Goal: Task Accomplishment & Management: Manage account settings

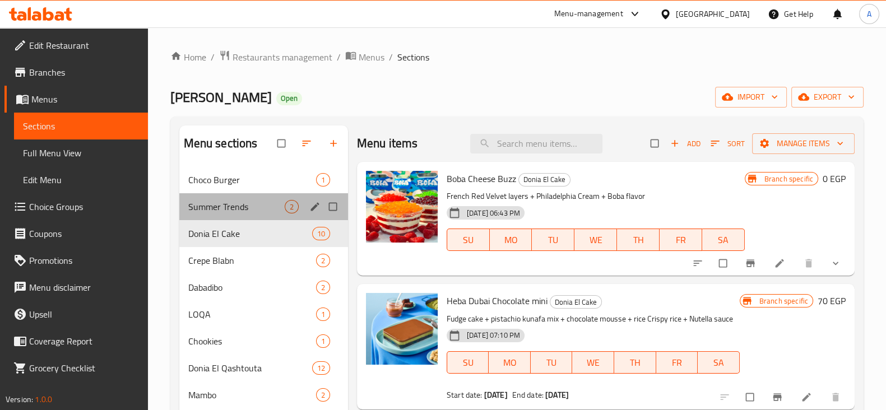
click at [257, 216] on div "Summer Trends 2" at bounding box center [263, 206] width 169 height 27
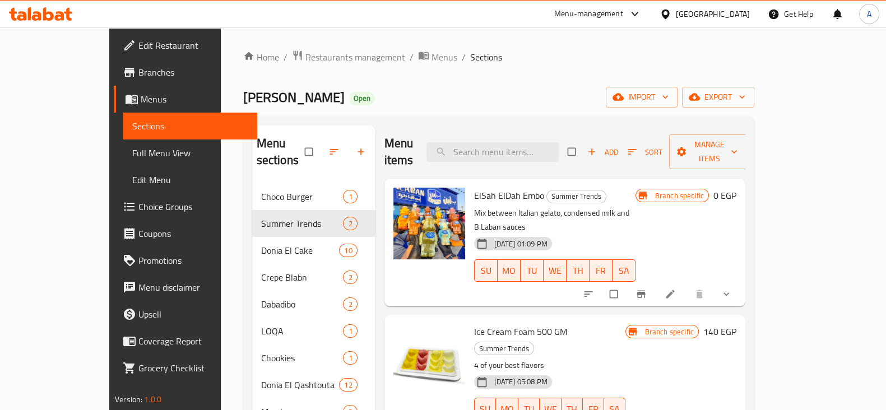
scroll to position [80, 0]
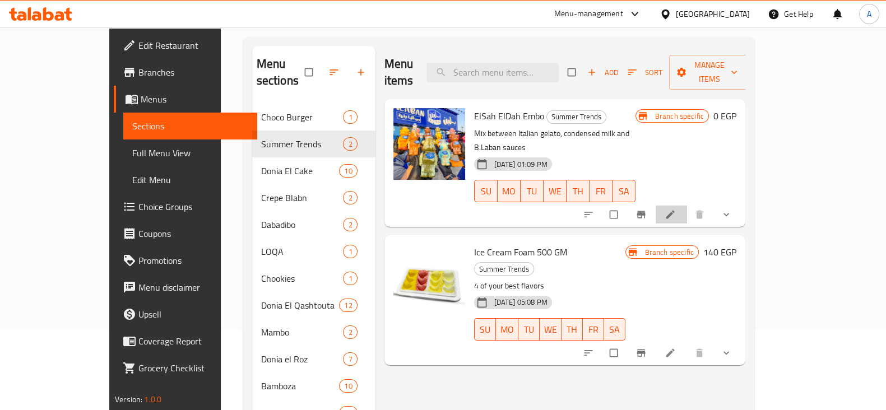
click at [687, 206] on li at bounding box center [671, 215] width 31 height 18
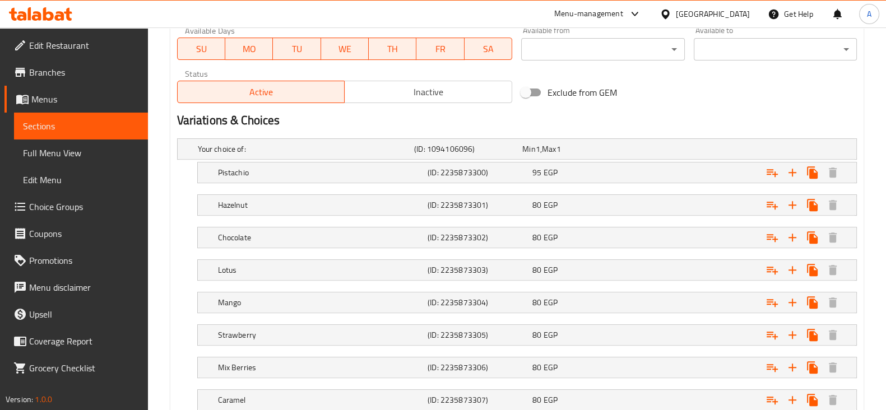
scroll to position [542, 0]
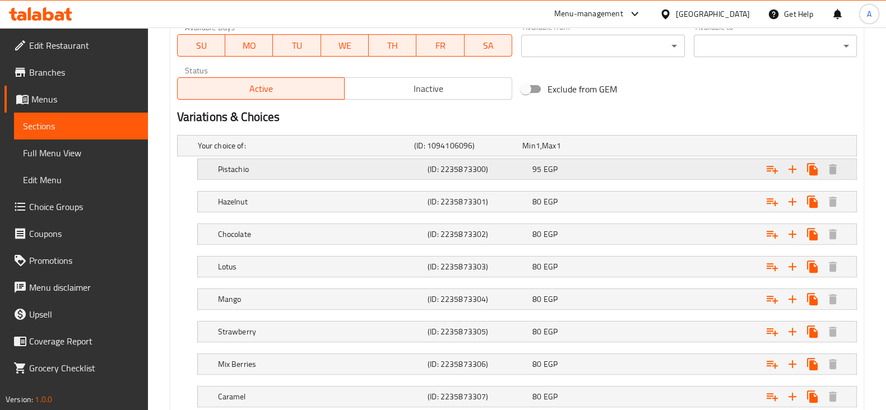
click at [237, 151] on h5 "Pistachio" at bounding box center [304, 145] width 212 height 11
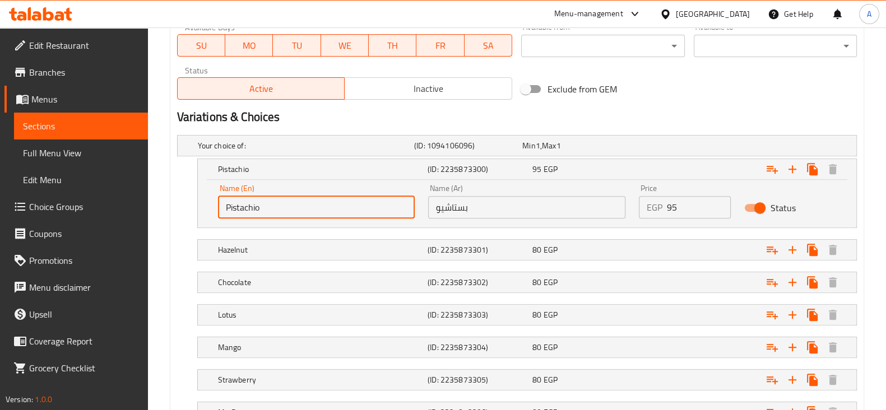
click at [225, 205] on input "Pistachio" at bounding box center [316, 207] width 197 height 22
click at [244, 208] on input "Milkshake Pistachio" at bounding box center [316, 207] width 197 height 22
type input "Milkshake Pistachio"
click at [256, 151] on h5 "Hazelnut" at bounding box center [304, 145] width 212 height 11
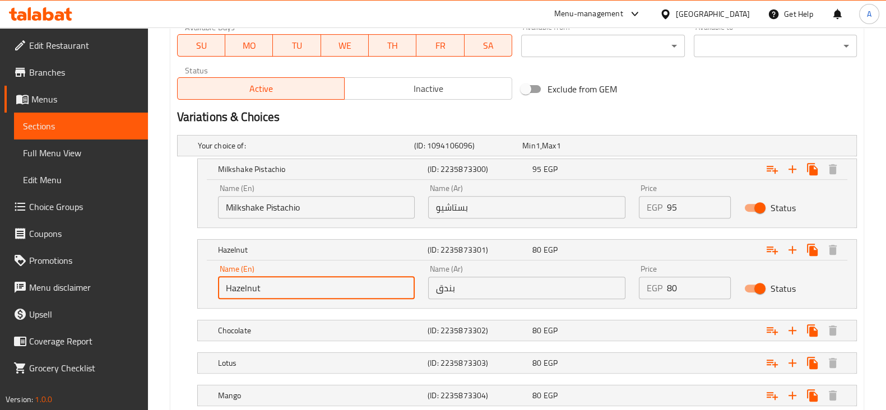
click at [226, 285] on input "Hazelnut" at bounding box center [316, 288] width 197 height 22
paste input "Milkshake"
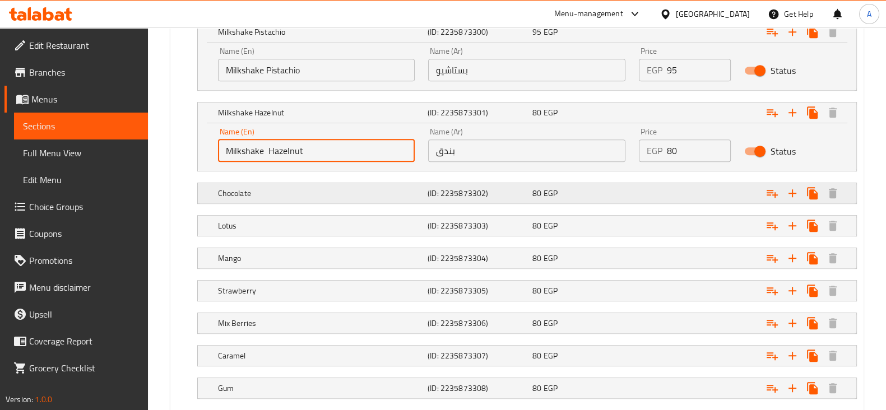
type input "Milkshake Hazelnut"
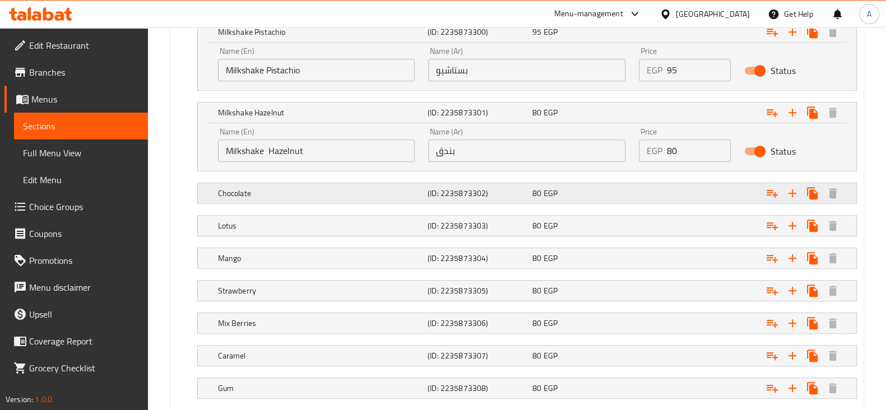
click at [294, 14] on h5 "Chocolate" at bounding box center [304, 8] width 212 height 11
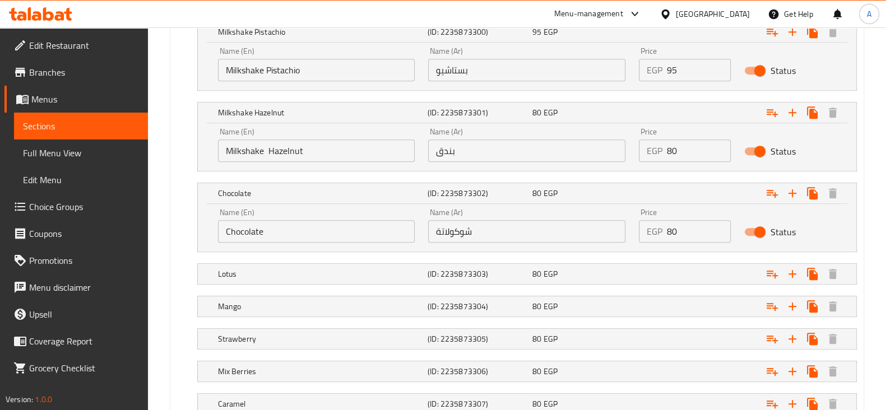
click at [226, 229] on input "Chocolate" at bounding box center [316, 231] width 197 height 22
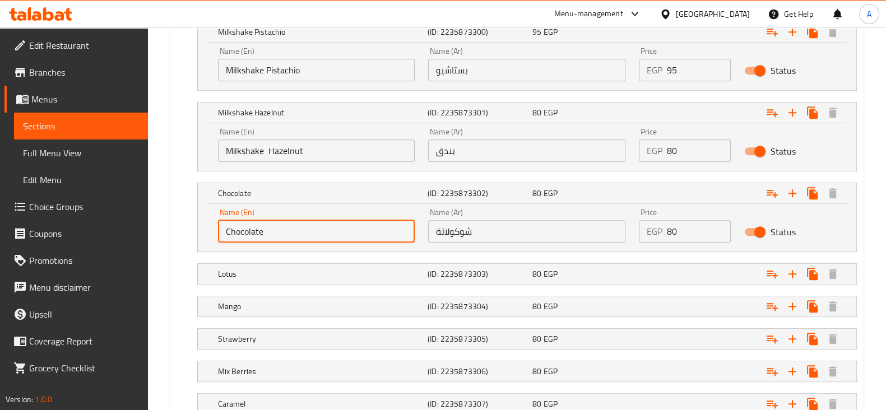
paste input "Milkshake"
type input "Milkshake Chocolate"
click at [264, 155] on input "Milkshake Hazelnut" at bounding box center [316, 151] width 197 height 22
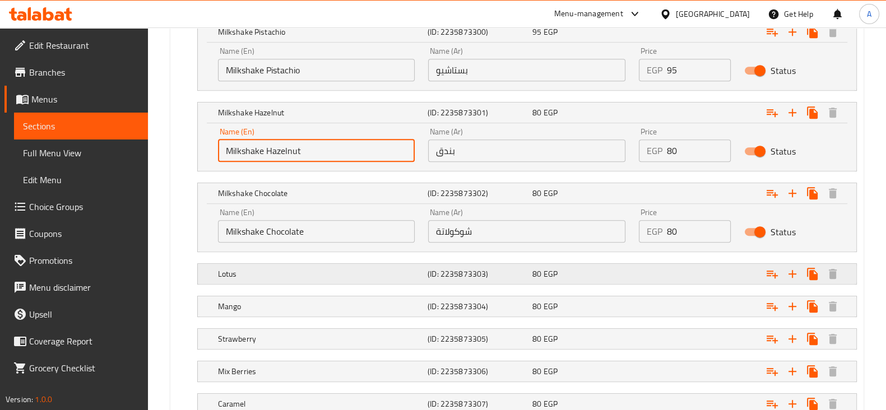
type input "Milkshake Hazelnut"
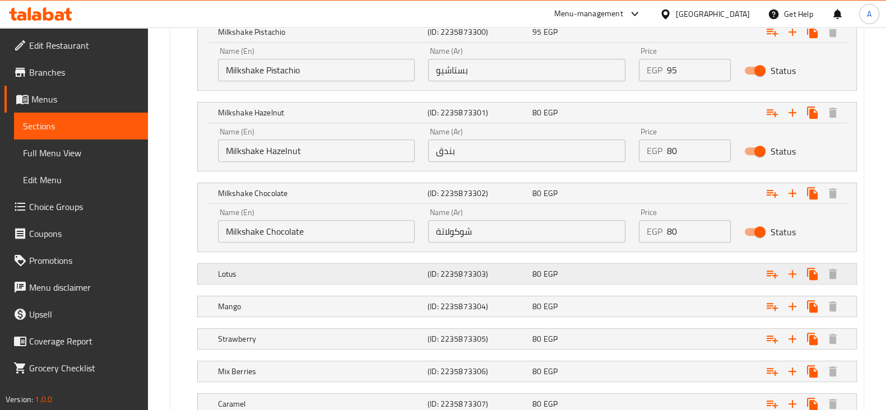
click at [242, 14] on h5 "Lotus" at bounding box center [304, 8] width 212 height 11
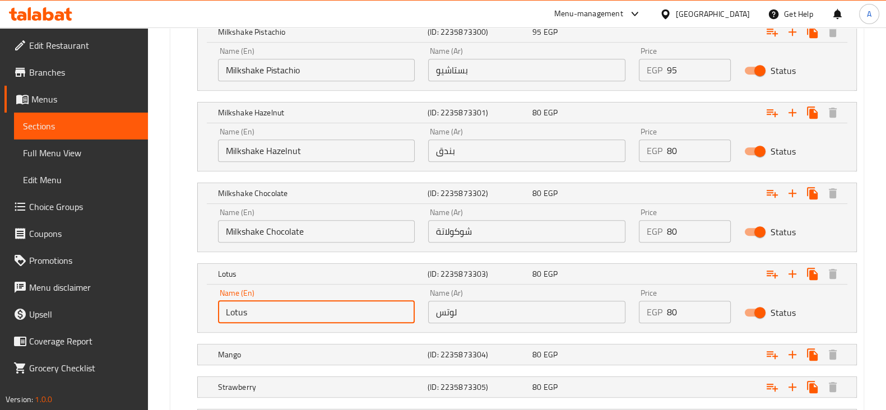
click at [222, 309] on input "Lotus" at bounding box center [316, 312] width 197 height 22
paste input "Milkshake"
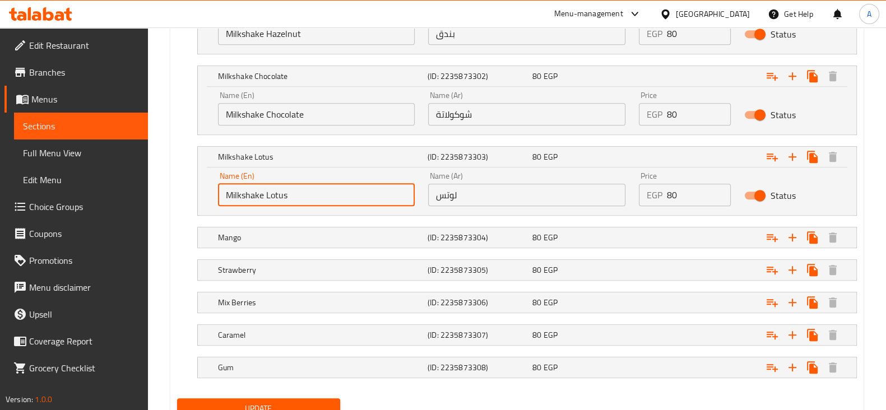
scroll to position [799, 0]
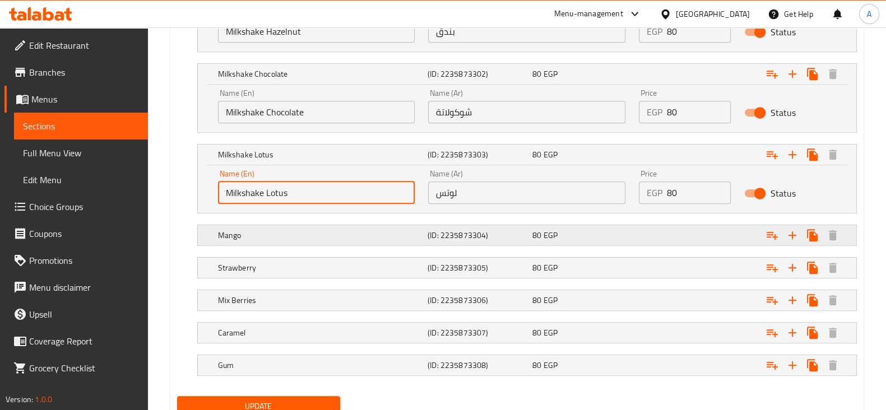
type input "Milkshake Lotus"
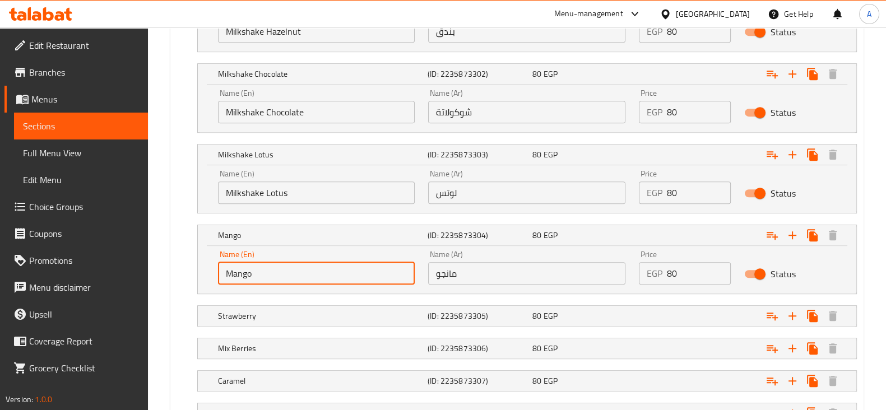
click at [222, 268] on input "Mango" at bounding box center [316, 273] width 197 height 22
paste input "Milkshake"
type input "Milkshake Mango"
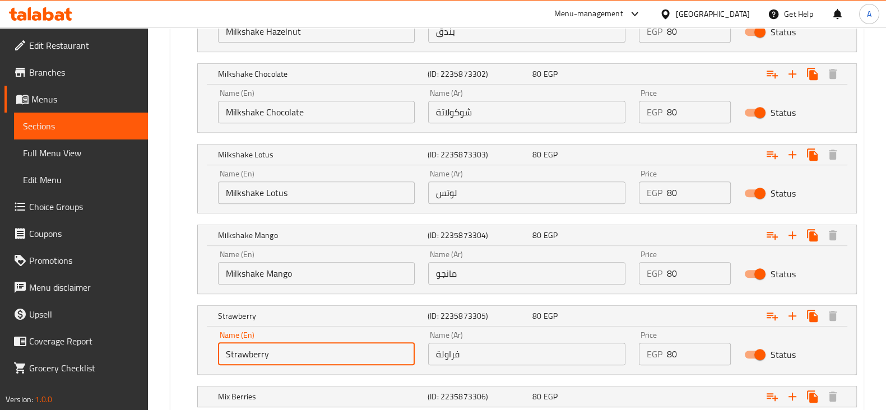
click at [221, 345] on input "Strawberry" at bounding box center [316, 354] width 197 height 22
paste input "Milkshake"
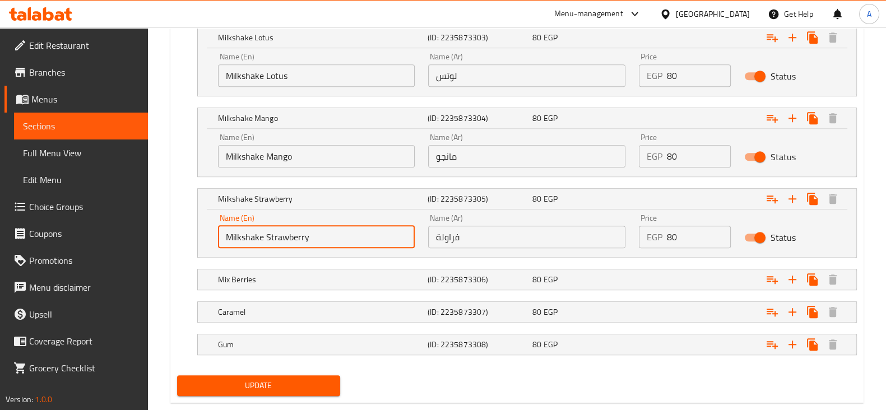
scroll to position [937, 0]
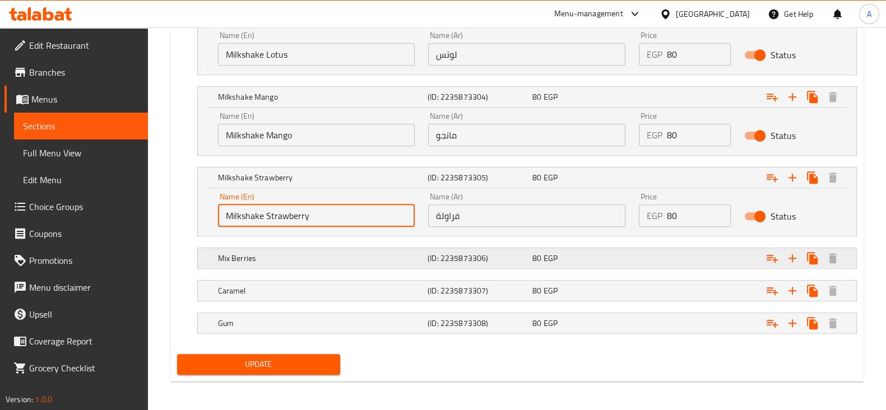
type input "Milkshake Strawberry"
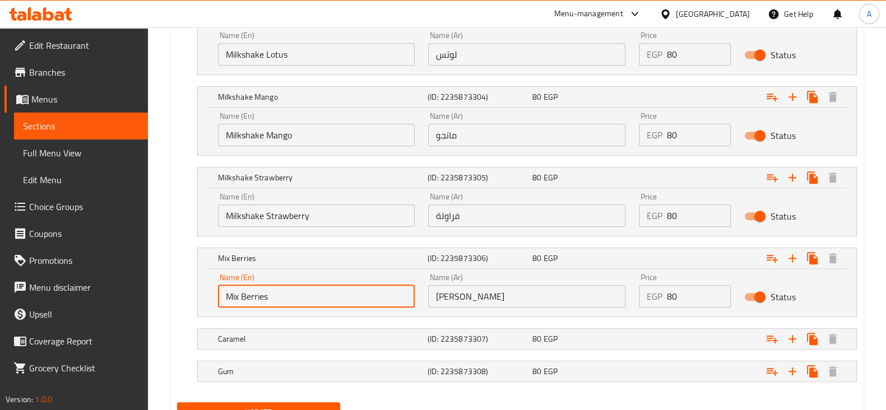
click at [224, 295] on input "Mix Berries" at bounding box center [316, 296] width 197 height 22
paste input "Milkshake"
type input "Milkshake Mix Berries"
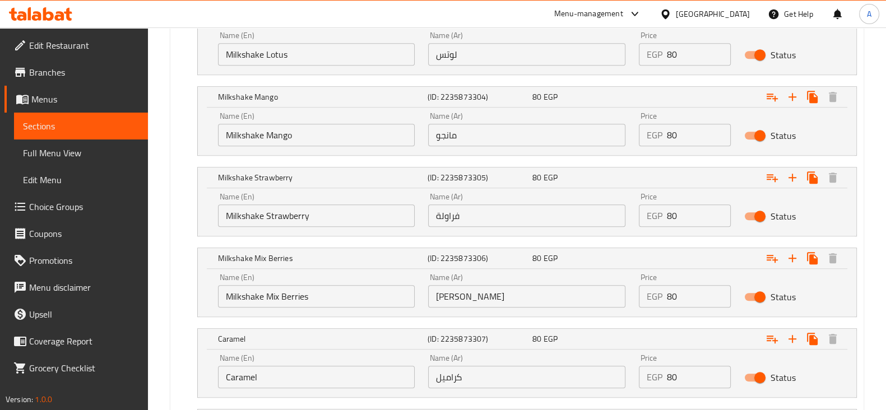
paste input "Milkshake"
click at [224, 368] on input "Milkshake Caramel" at bounding box center [316, 377] width 197 height 22
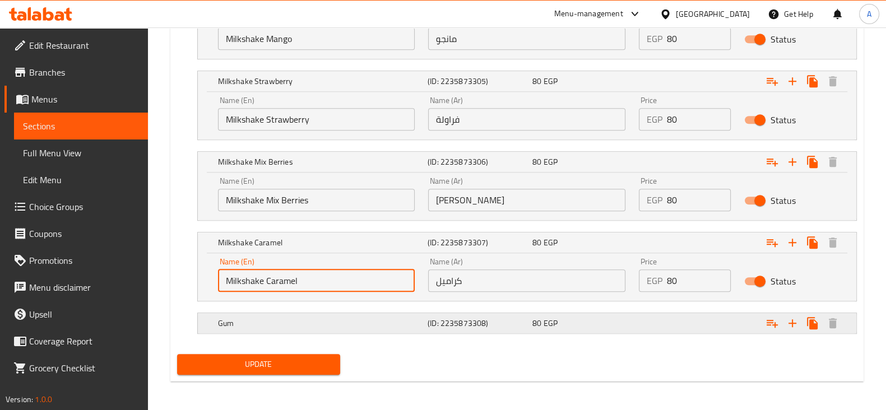
type input "Milkshake Caramel"
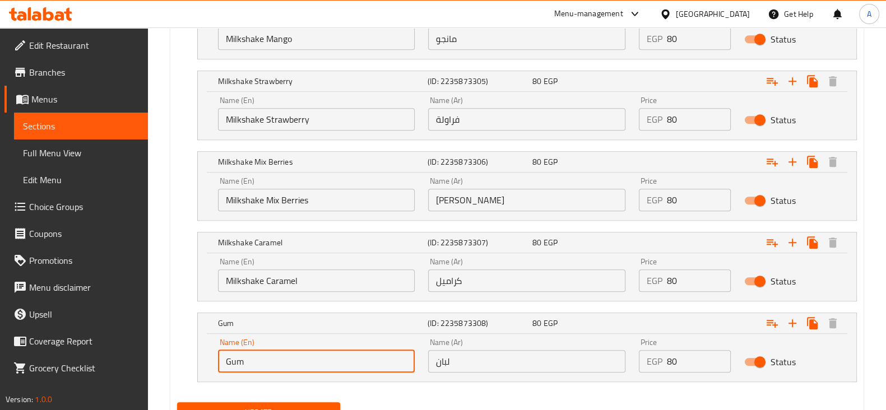
paste input "Milkshake"
click at [225, 360] on input "Milkshake Gum" at bounding box center [316, 361] width 197 height 22
type input "Milkshake Gum"
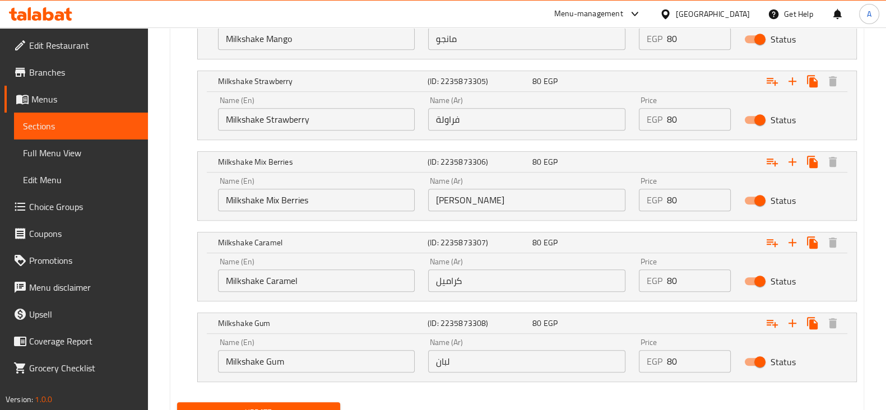
click at [185, 267] on div "Milkshake Caramel (ID: 2235873307) 80 EGP Name (En) Milkshake Caramel Name (En)…" at bounding box center [517, 266] width 680 height 69
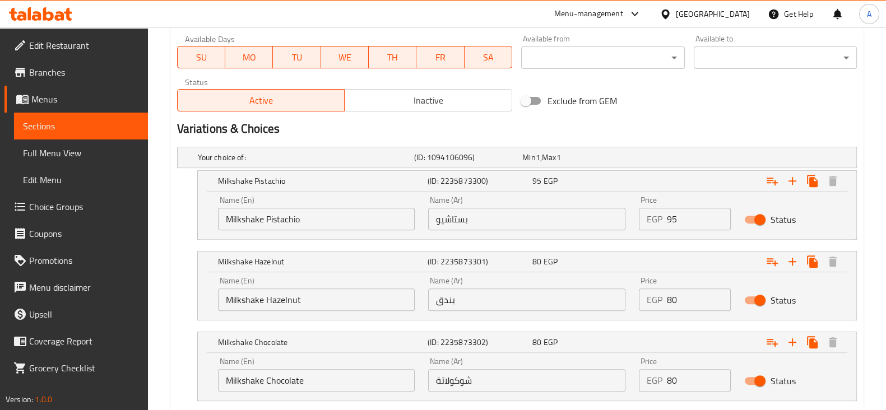
scroll to position [529, 0]
click at [314, 159] on h5 "Your choice of:" at bounding box center [304, 158] width 212 height 11
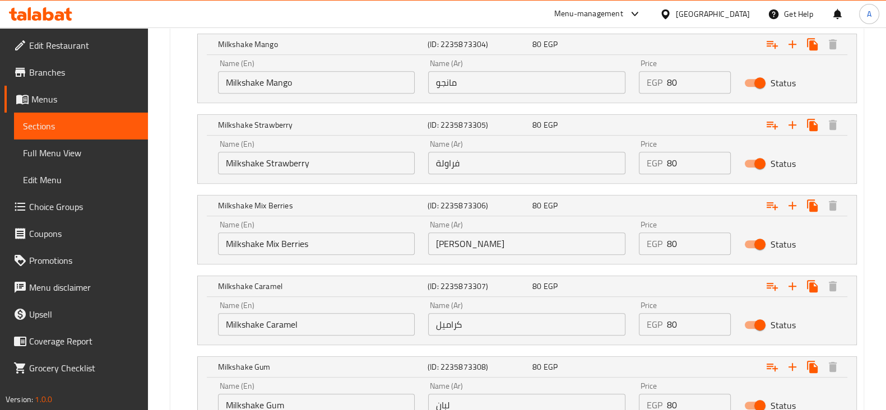
scroll to position [1130, 0]
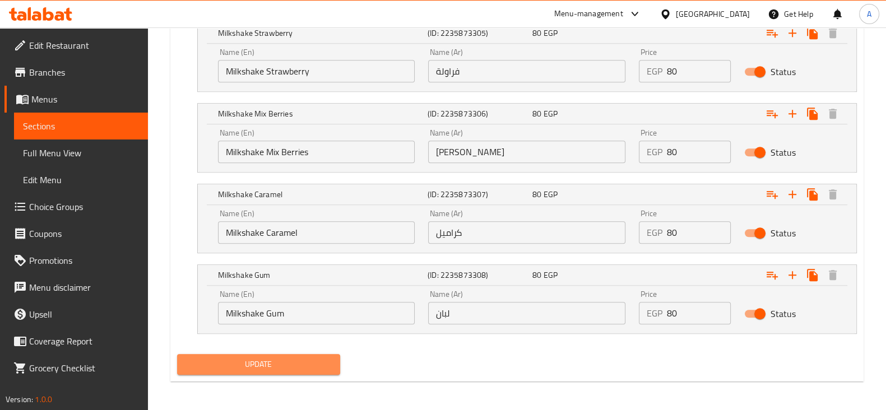
click at [235, 369] on button "Update" at bounding box center [258, 364] width 163 height 21
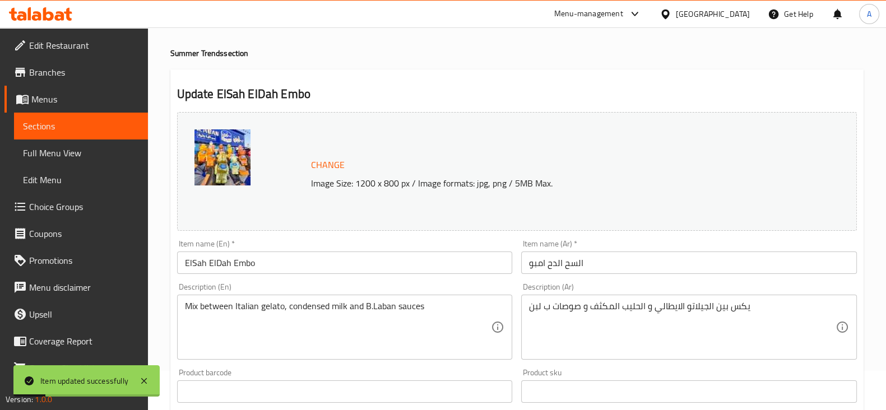
scroll to position [0, 0]
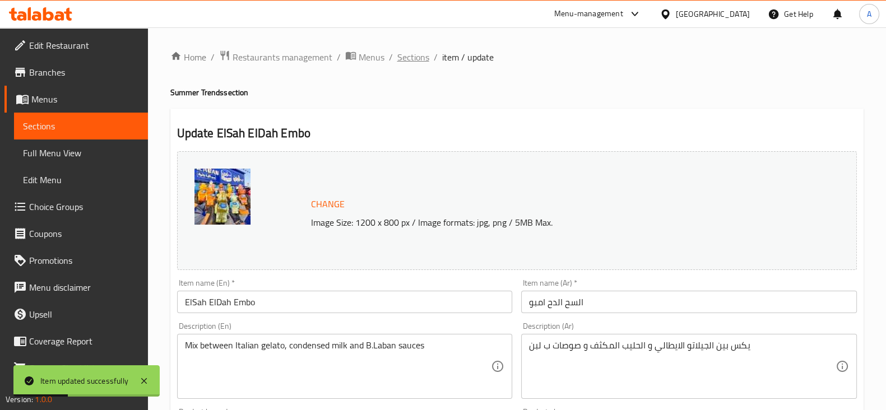
click at [420, 57] on span "Sections" at bounding box center [413, 56] width 32 height 13
